Goal: Task Accomplishment & Management: Manage account settings

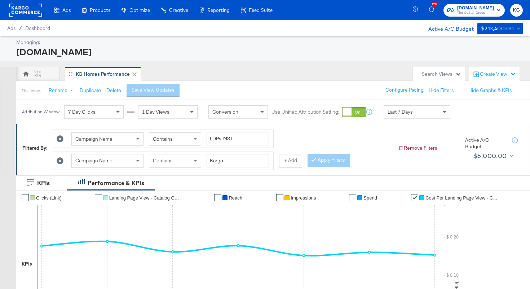
click at [61, 160] on icon at bounding box center [60, 160] width 7 height 7
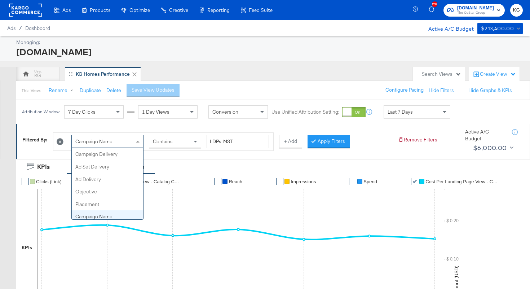
click at [107, 145] on div "Campaign Name" at bounding box center [107, 141] width 71 height 12
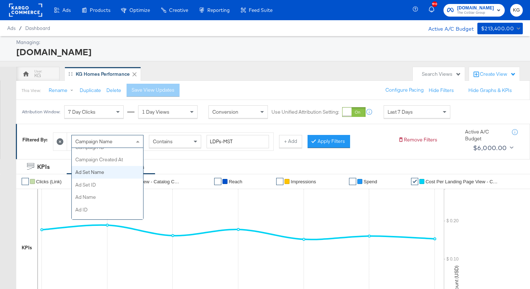
scroll to position [88, 0]
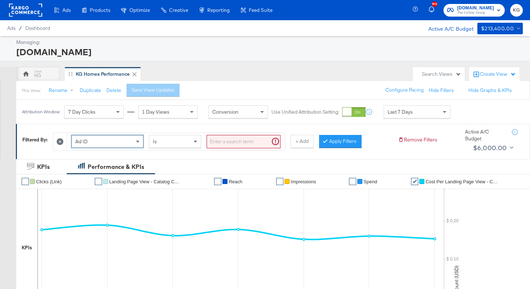
click at [227, 142] on input "search" at bounding box center [244, 141] width 74 height 13
paste input "120234463681950523"
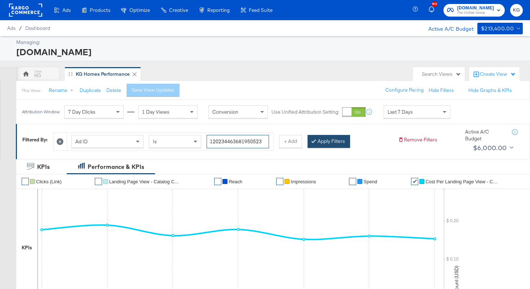
type input "120234463681950523"
click at [325, 144] on button "Apply Filters" at bounding box center [328, 141] width 43 height 13
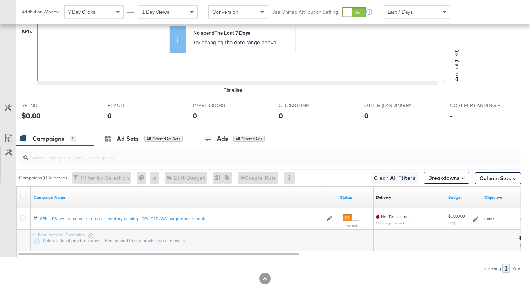
scroll to position [231, 0]
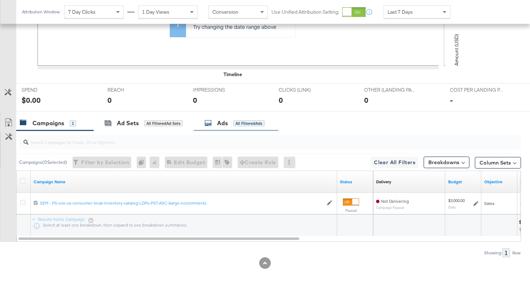
click at [219, 121] on div "Ads" at bounding box center [222, 123] width 11 height 8
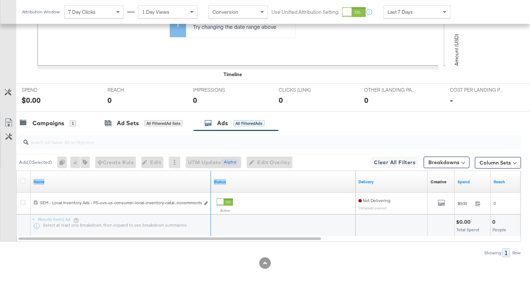
drag, startPoint x: 210, startPoint y: 176, endPoint x: 297, endPoint y: 187, distance: 87.9
click at [297, 187] on div "Name Status" at bounding box center [186, 182] width 339 height 22
drag, startPoint x: 208, startPoint y: 174, endPoint x: 206, endPoint y: 169, distance: 5.8
click at [207, 169] on div "Ads ( 0 Selected) 0 Rename 0 ads Tags for 0 campaigns Create Rule Edit 0 ads Ed…" at bounding box center [260, 193] width 521 height 127
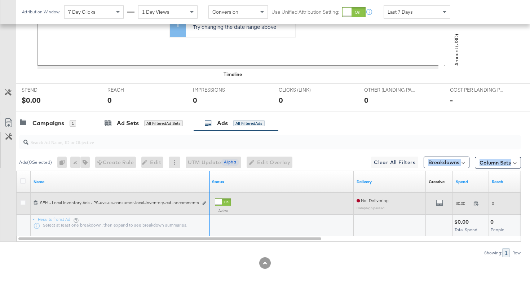
drag, startPoint x: 208, startPoint y: 174, endPoint x: 158, endPoint y: 210, distance: 62.0
click at [207, 204] on icon "link" at bounding box center [206, 203] width 4 height 4
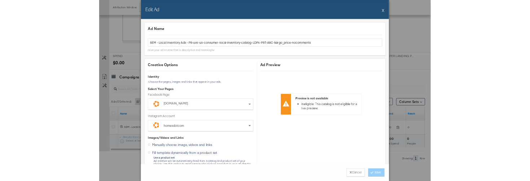
scroll to position [18, 0]
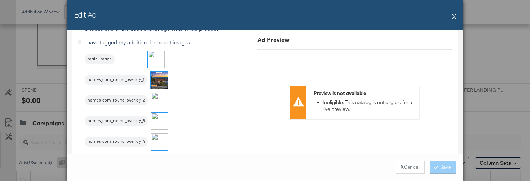
scroll to position [802, 0]
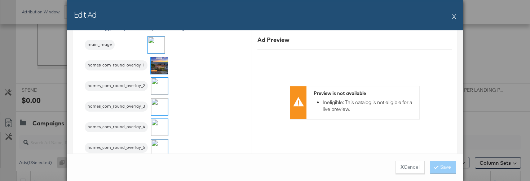
click at [161, 111] on img at bounding box center [159, 106] width 17 height 17
click at [450, 168] on button "Save" at bounding box center [443, 166] width 26 height 13
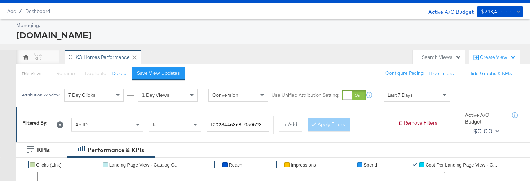
scroll to position [0, 0]
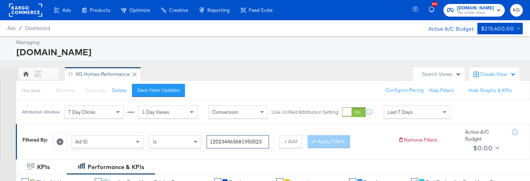
click at [244, 138] on input "120234463681950523" at bounding box center [238, 141] width 62 height 13
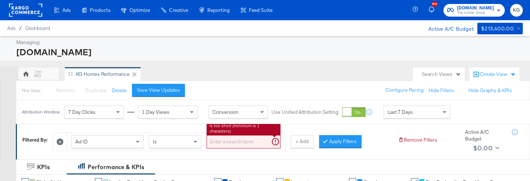
paste input "120234463681980523"
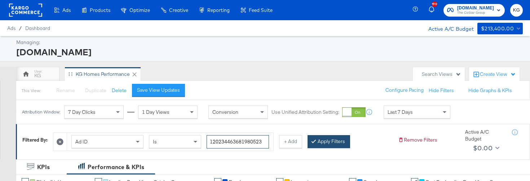
type input "120234463681980523"
click at [331, 143] on button "Apply Filters" at bounding box center [328, 141] width 43 height 13
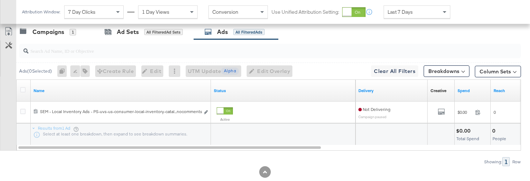
scroll to position [339, 0]
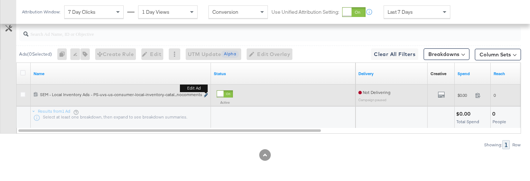
click at [205, 94] on icon "link" at bounding box center [206, 95] width 4 height 4
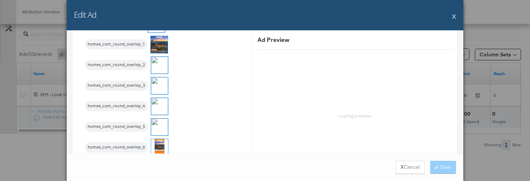
scroll to position [843, 0]
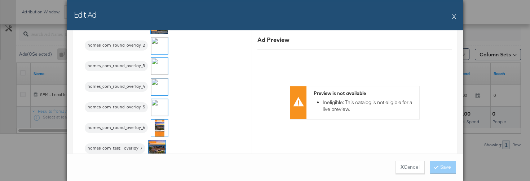
click at [156, 103] on img at bounding box center [159, 107] width 17 height 17
click at [443, 168] on button "Save" at bounding box center [443, 166] width 26 height 13
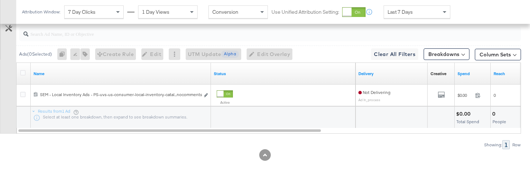
scroll to position [231, 0]
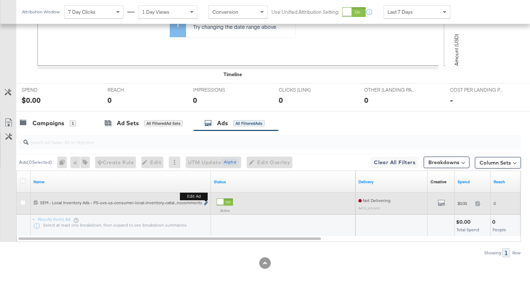
click at [207, 203] on icon "link" at bounding box center [206, 203] width 4 height 4
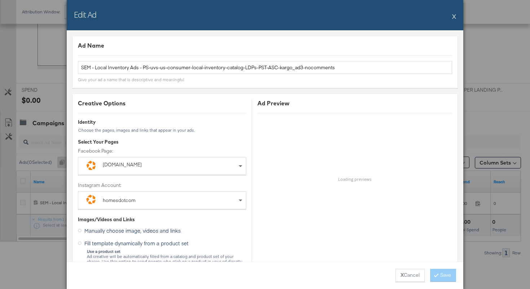
click at [159, 276] on div "X Cancel Save" at bounding box center [265, 274] width 396 height 27
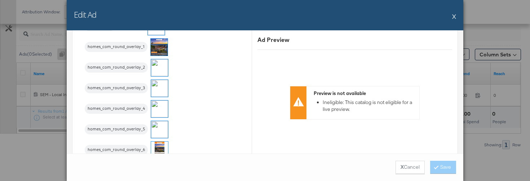
scroll to position [854, 0]
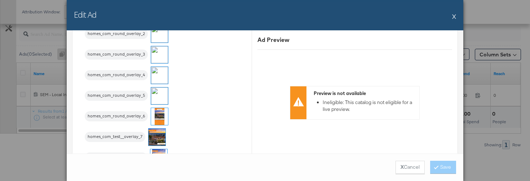
click at [161, 56] on img at bounding box center [159, 54] width 17 height 17
click at [443, 168] on button "Save" at bounding box center [443, 166] width 26 height 13
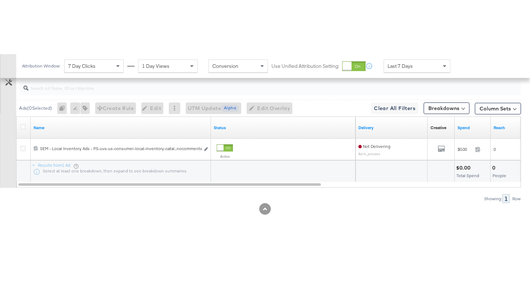
scroll to position [231, 0]
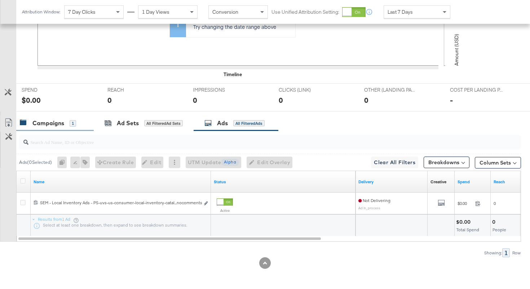
click at [43, 128] on div "Campaigns 1" at bounding box center [54, 122] width 77 height 15
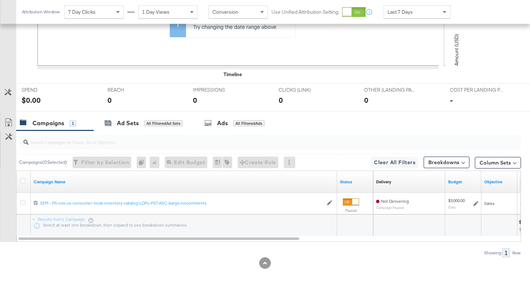
scroll to position [0, 0]
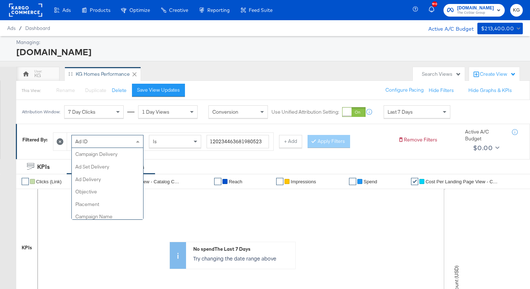
click at [96, 143] on div "Ad ID" at bounding box center [107, 141] width 71 height 12
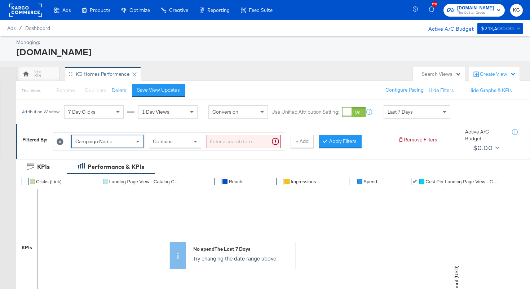
click at [214, 141] on input "search" at bounding box center [244, 141] width 74 height 13
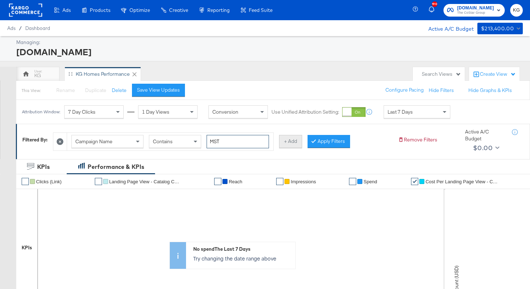
type input "MST"
click at [289, 140] on button "+ Add" at bounding box center [290, 141] width 23 height 13
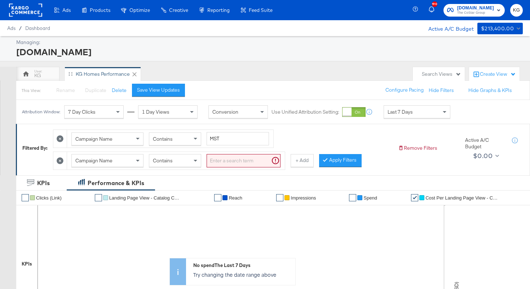
click at [219, 163] on input "search" at bounding box center [244, 160] width 74 height 13
type input "Kargo"
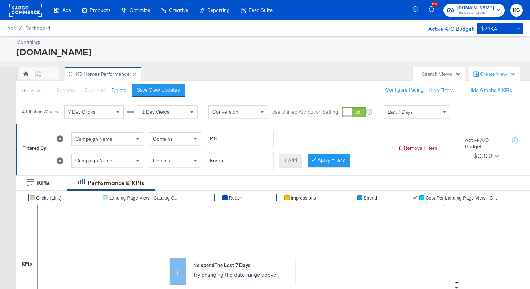
click at [292, 160] on button "+ Add" at bounding box center [290, 160] width 23 height 13
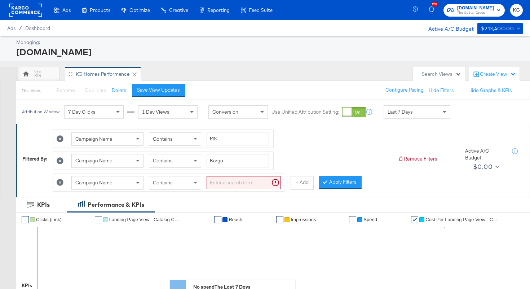
click at [140, 184] on span at bounding box center [138, 182] width 9 height 12
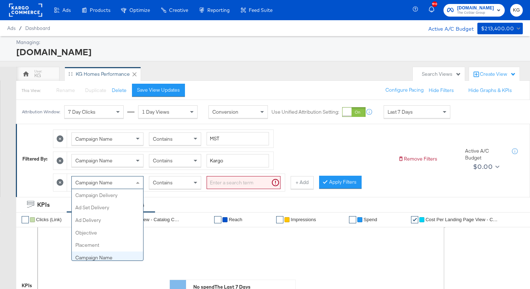
scroll to position [62, 0]
click at [176, 179] on div "Contains" at bounding box center [175, 182] width 52 height 12
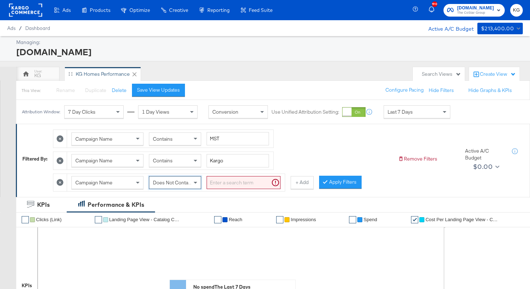
click at [225, 181] on input "search" at bounding box center [244, 182] width 74 height 13
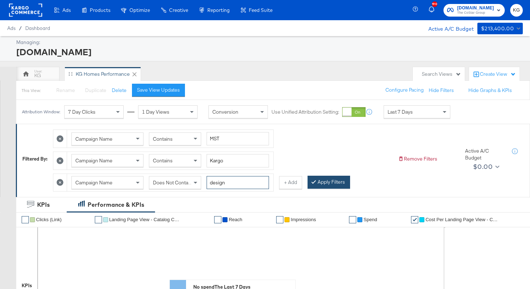
type input "design"
click at [332, 183] on button "Apply Filters" at bounding box center [328, 182] width 43 height 13
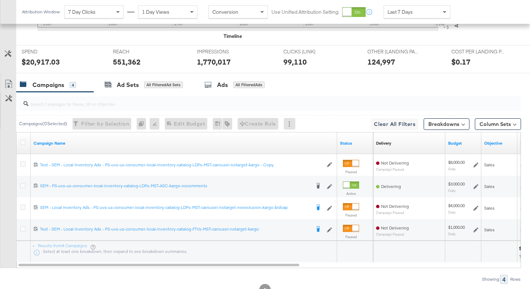
scroll to position [324, 0]
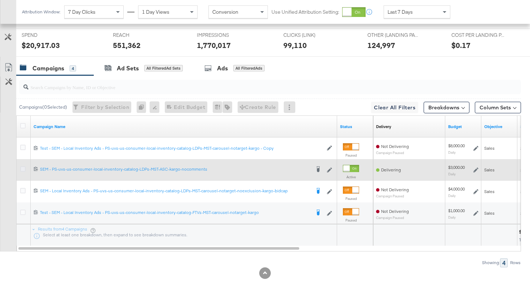
click at [22, 168] on icon at bounding box center [22, 168] width 5 height 5
click at [0, 0] on input "checkbox" at bounding box center [0, 0] width 0 height 0
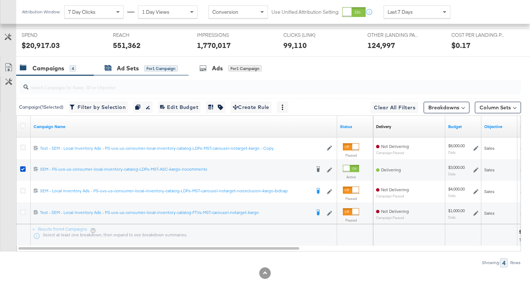
click at [125, 67] on div "Ad Sets" at bounding box center [128, 68] width 22 height 8
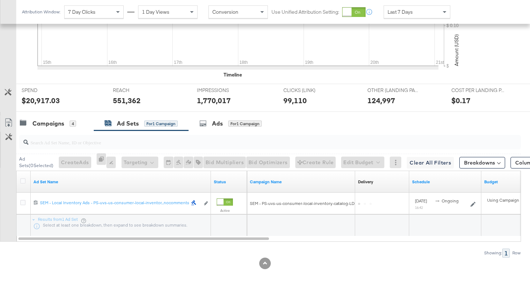
scroll to position [269, 0]
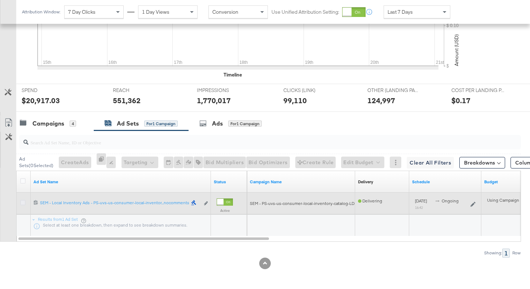
click at [24, 201] on icon at bounding box center [22, 202] width 5 height 5
click at [0, 0] on input "checkbox" at bounding box center [0, 0] width 0 height 0
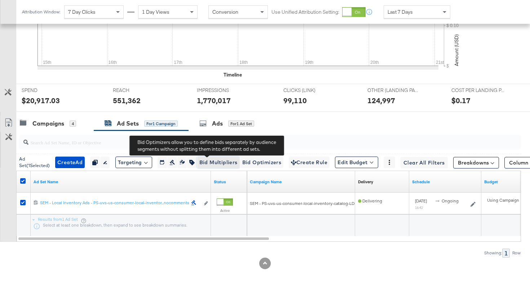
click at [208, 157] on button "Bid Multipliers" at bounding box center [218, 162] width 43 height 12
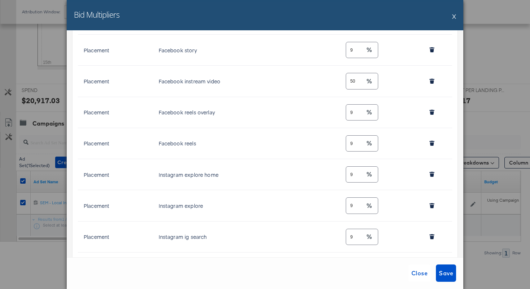
scroll to position [501, 0]
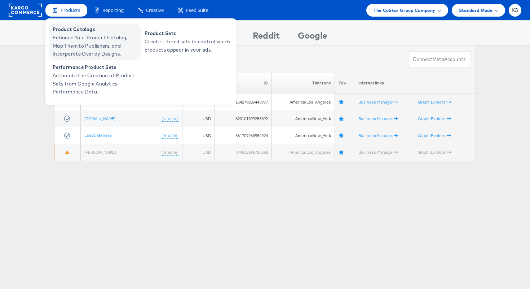
click at [81, 38] on span "Enhance Your Product Catalog, Map Them to Publishers, and Incorporate Overlay D…" at bounding box center [96, 46] width 86 height 25
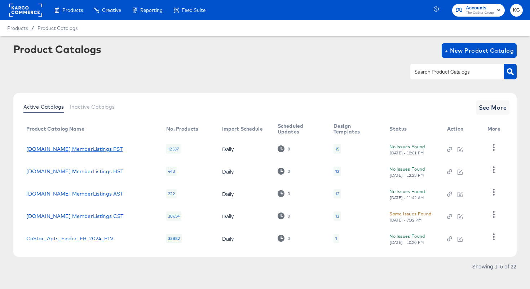
click at [79, 149] on link "Homes.com MemberListings PST" at bounding box center [74, 149] width 97 height 6
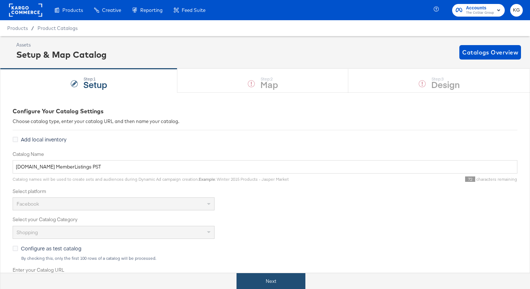
click at [262, 286] on button "Next" at bounding box center [270, 281] width 69 height 16
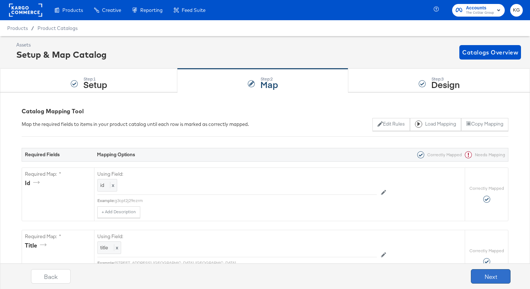
click at [492, 283] on button "Next" at bounding box center [491, 276] width 40 height 14
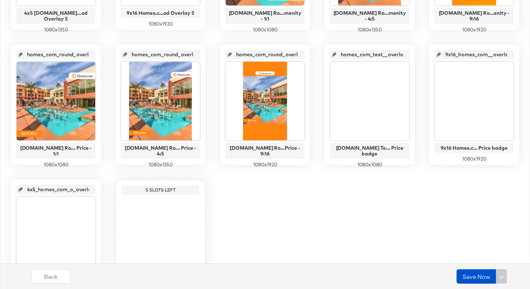
scroll to position [393, 0]
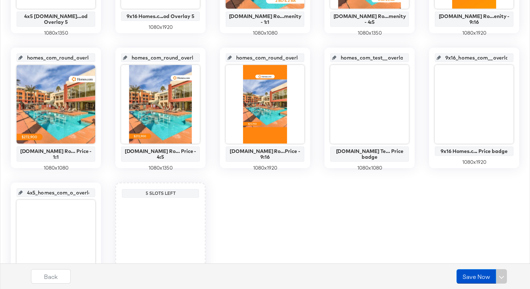
click at [70, 57] on input "homes_com_round_overlay_10" at bounding box center [58, 54] width 71 height 19
click at [159, 54] on input "homes_com_round_overlay_11" at bounding box center [162, 54] width 71 height 19
click at [259, 58] on input "homes_com_round_overlay_12" at bounding box center [267, 54] width 71 height 19
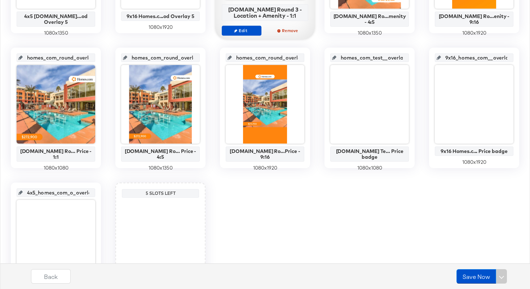
click at [376, 56] on input "homes_com_test__overlay_13" at bounding box center [371, 54] width 71 height 19
click at [56, 189] on input "4x5_homes_com_o_overlay_15" at bounding box center [58, 189] width 71 height 19
click at [464, 56] on input "9x16_homes_com__overlay_14" at bounding box center [476, 54] width 71 height 19
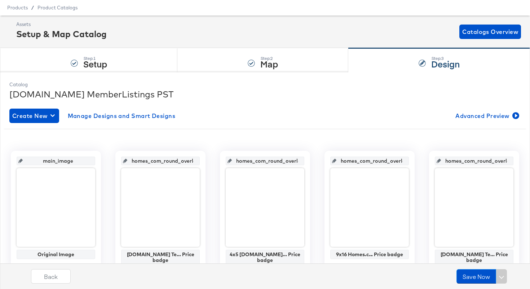
scroll to position [0, 0]
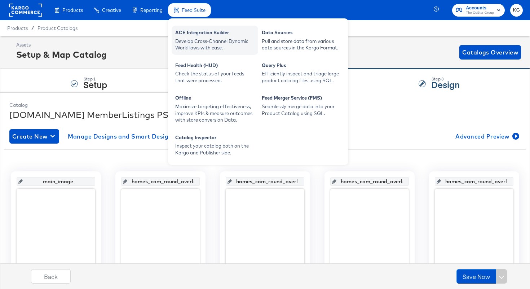
click at [191, 39] on div "Develop Cross-Channel Dynamic Workflows with ease." at bounding box center [214, 44] width 79 height 13
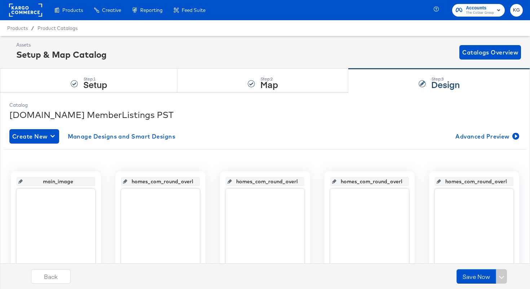
click at [26, 7] on rect at bounding box center [25, 10] width 33 height 13
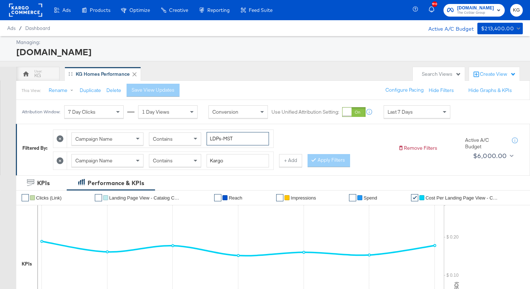
click at [244, 141] on input "LDPs-MST" at bounding box center [238, 138] width 62 height 13
type input "LDPs-PST"
click at [342, 163] on button "Apply Filters" at bounding box center [328, 160] width 43 height 13
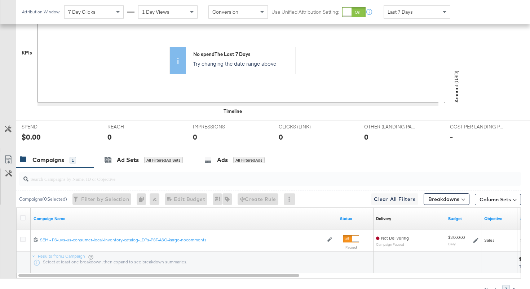
scroll to position [248, 0]
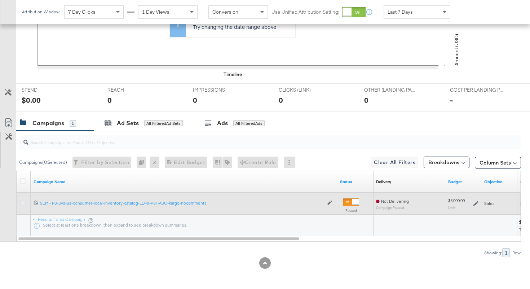
click at [23, 204] on icon at bounding box center [22, 202] width 5 height 5
click at [0, 0] on input "checkbox" at bounding box center [0, 0] width 0 height 0
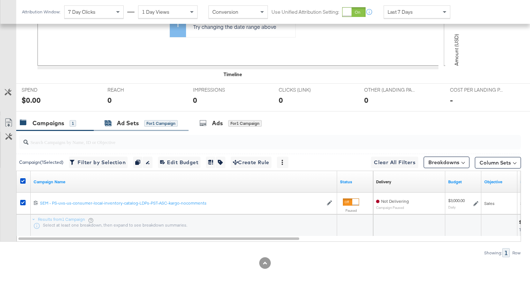
click at [121, 125] on div "Ad Sets" at bounding box center [128, 123] width 22 height 8
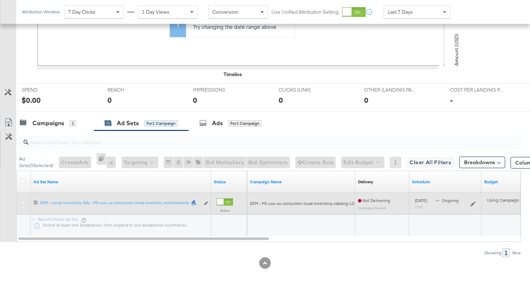
click at [25, 204] on icon at bounding box center [22, 202] width 5 height 5
click at [0, 0] on input "checkbox" at bounding box center [0, 0] width 0 height 0
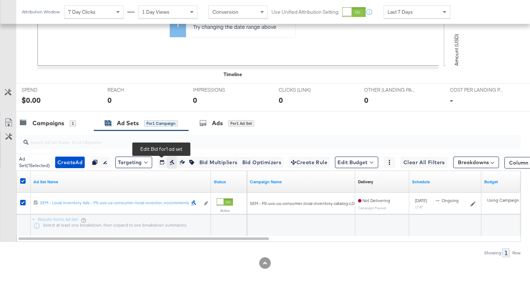
click at [169, 162] on icon "button" at bounding box center [171, 162] width 5 height 5
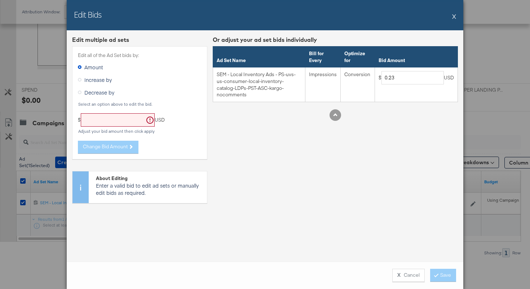
click at [456, 15] on button "X" at bounding box center [454, 16] width 4 height 14
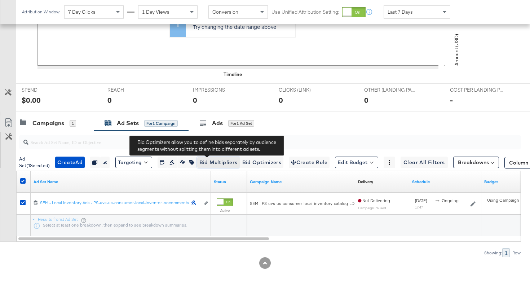
click at [218, 161] on span "Bid Multipliers" at bounding box center [218, 162] width 38 height 9
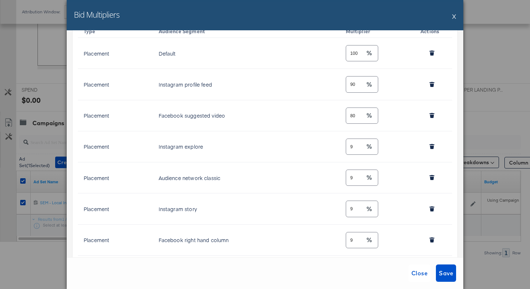
scroll to position [89, 0]
click at [361, 84] on input "90" at bounding box center [355, 82] width 19 height 15
type input "9"
type input "100"
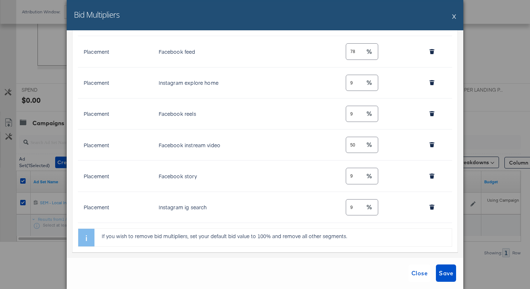
scroll to position [499, 0]
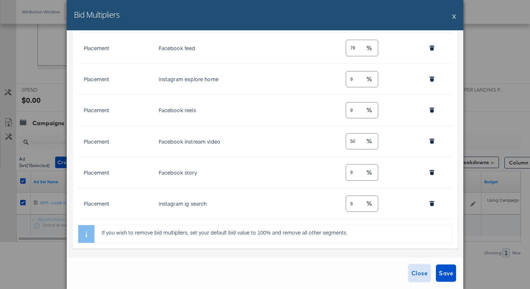
click at [417, 272] on span "Close" at bounding box center [419, 273] width 16 height 10
